Goal: Task Accomplishment & Management: Use online tool/utility

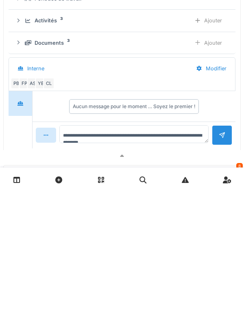
scroll to position [9, 0]
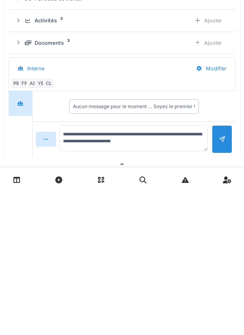
type textarea "**********"
click at [216, 281] on div at bounding box center [222, 282] width 20 height 28
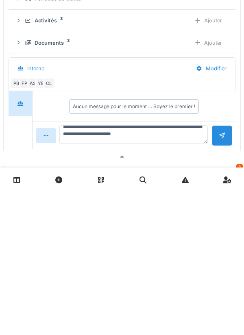
scroll to position [0, 0]
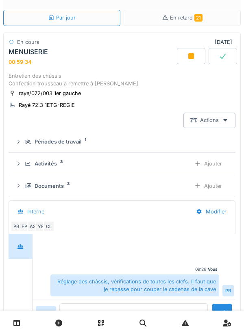
click at [206, 166] on div "Ajouter" at bounding box center [208, 163] width 41 height 15
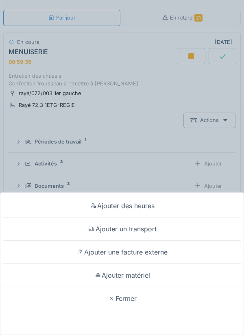
click at [153, 232] on div "Ajouter un transport" at bounding box center [122, 229] width 240 height 23
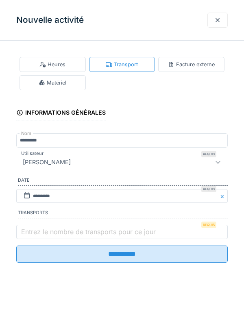
click at [146, 232] on label "Entrez le nombre de transports pour ce jour" at bounding box center [89, 232] width 138 height 10
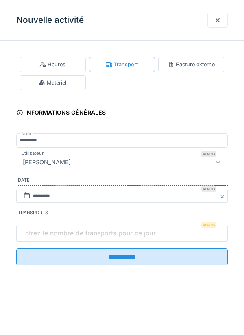
click at [146, 232] on input "Entrez le nombre de transports pour ce jour" at bounding box center [122, 233] width 212 height 17
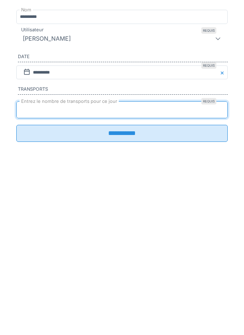
type input "*"
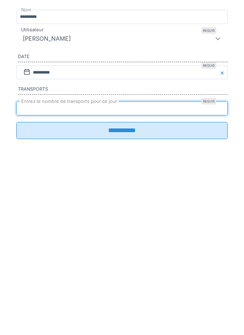
click at [127, 263] on input "**********" at bounding box center [122, 254] width 212 height 17
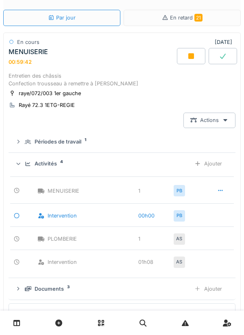
click at [186, 61] on div at bounding box center [191, 56] width 28 height 16
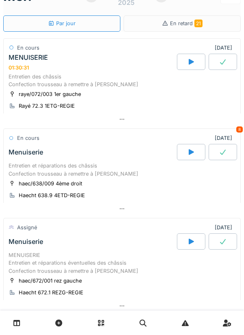
scroll to position [21, 0]
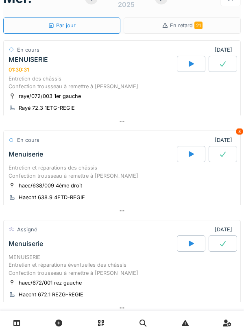
click at [189, 155] on icon at bounding box center [191, 154] width 5 height 6
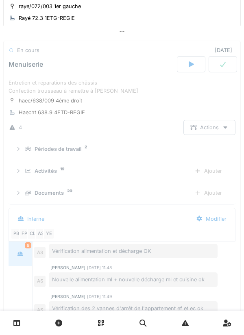
scroll to position [119, 0]
